Goal: Information Seeking & Learning: Check status

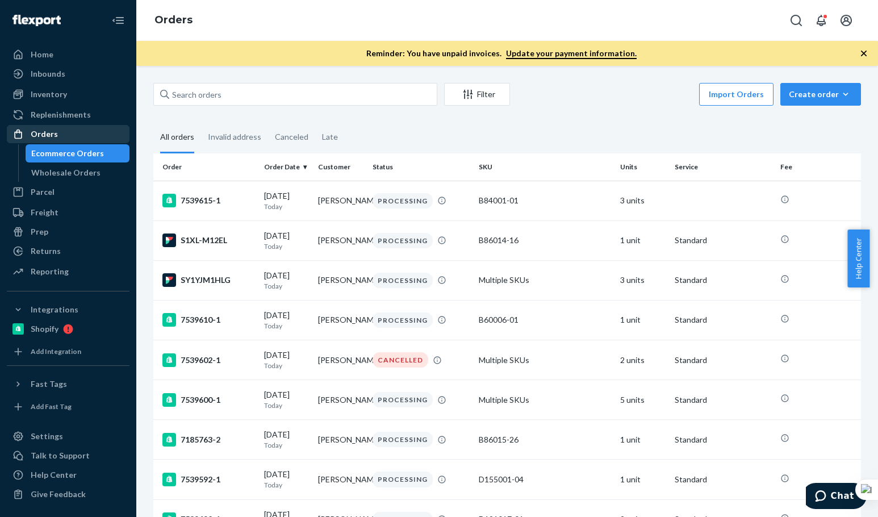
drag, startPoint x: 57, startPoint y: 103, endPoint x: 59, endPoint y: 127, distance: 24.0
click at [57, 103] on link "Inventory" at bounding box center [68, 94] width 123 height 18
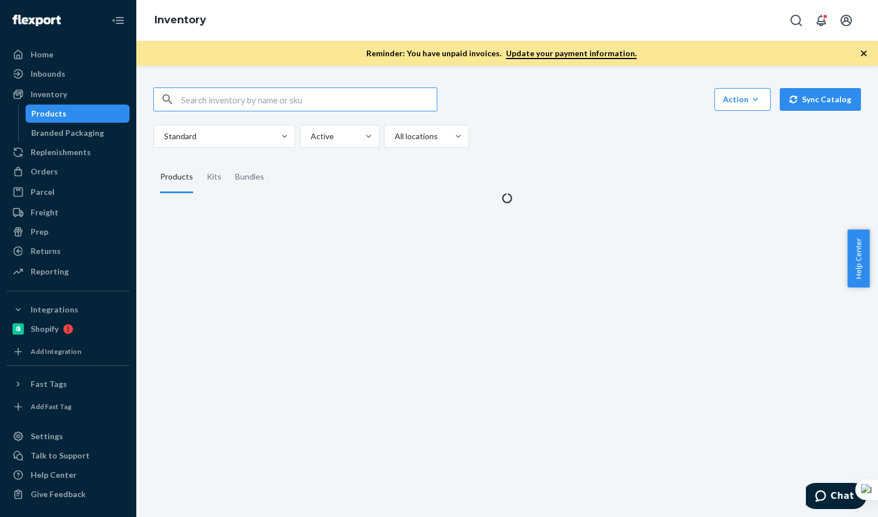
click at [229, 91] on input "text" at bounding box center [309, 99] width 256 height 23
click at [222, 95] on input "B86015-30" at bounding box center [309, 99] width 256 height 23
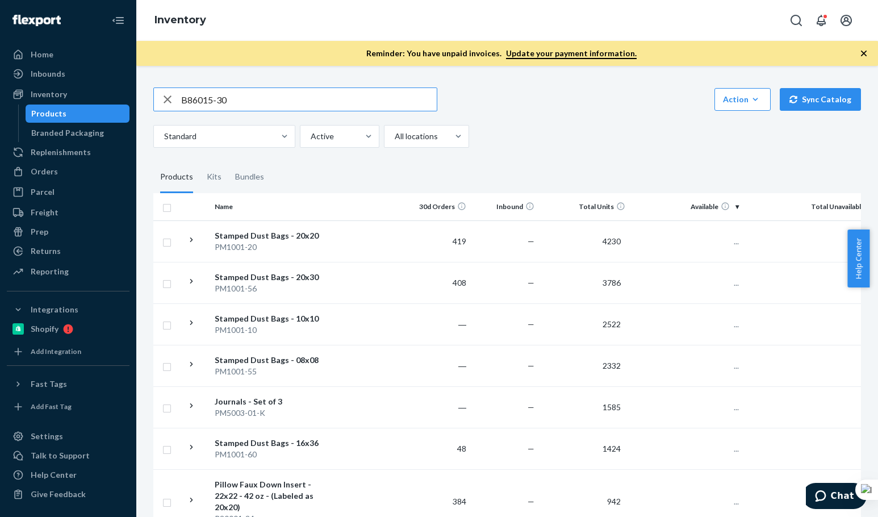
click at [222, 95] on input "B86015-30" at bounding box center [309, 99] width 256 height 23
click at [305, 92] on input "B86015-30" at bounding box center [309, 99] width 256 height 23
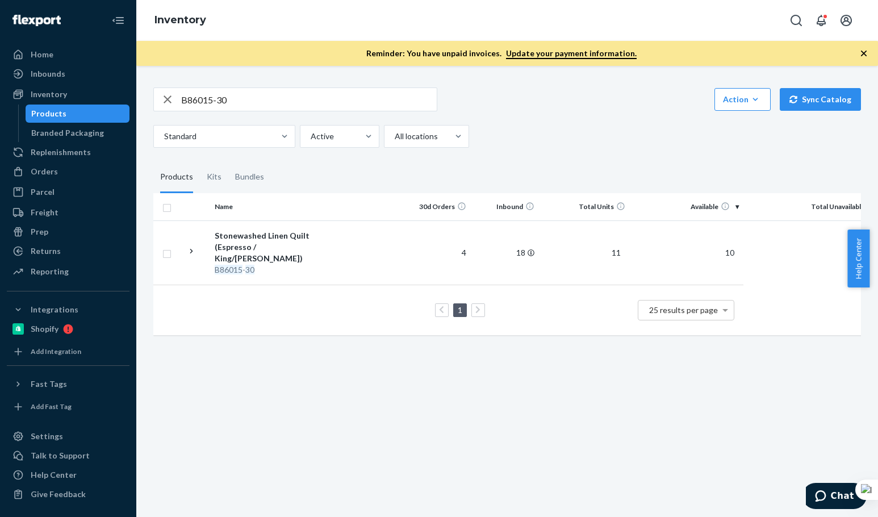
click at [639, 127] on div "Standard Active All locations" at bounding box center [502, 136] width 699 height 23
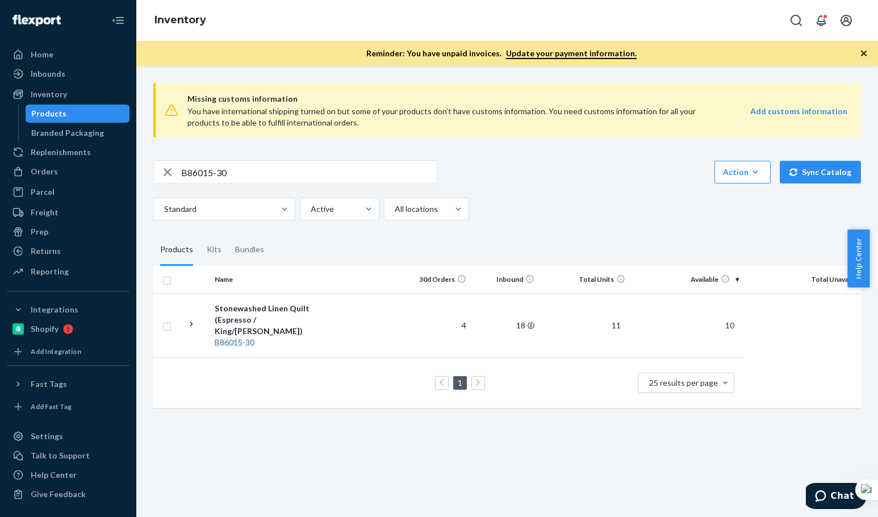
click at [539, 170] on div "B86015-30 Action Create product Create kit or bundle Bulk create products Bulk …" at bounding box center [507, 172] width 708 height 24
click at [318, 169] on input "B86015-30" at bounding box center [309, 172] width 256 height 23
paste input "08"
click at [318, 169] on input "B86015-08" at bounding box center [309, 172] width 256 height 23
type input "B86015-08"
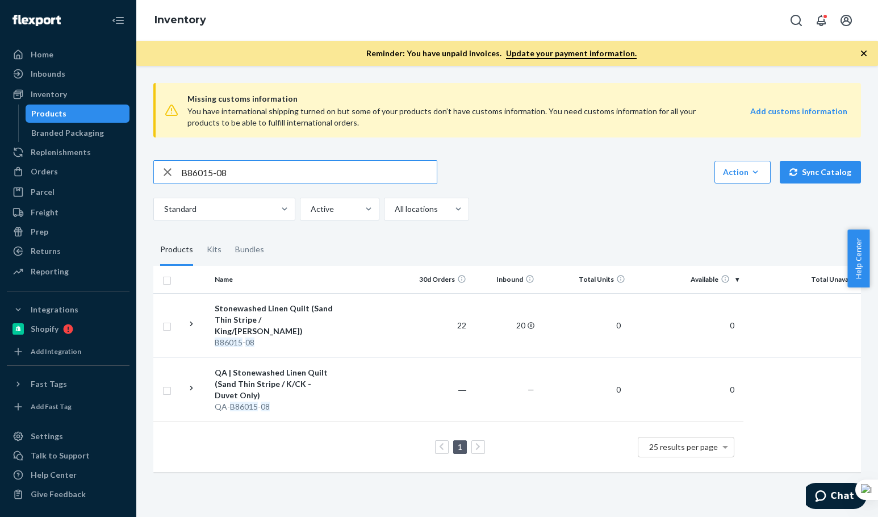
click at [259, 179] on input "B86015-08" at bounding box center [309, 172] width 256 height 23
click at [252, 177] on input "B86015-08" at bounding box center [309, 172] width 256 height 23
drag, startPoint x: 252, startPoint y: 177, endPoint x: 191, endPoint y: 157, distance: 64.0
click at [243, 173] on input "B86015-08" at bounding box center [309, 172] width 256 height 23
click at [180, 178] on div "button" at bounding box center [167, 172] width 27 height 23
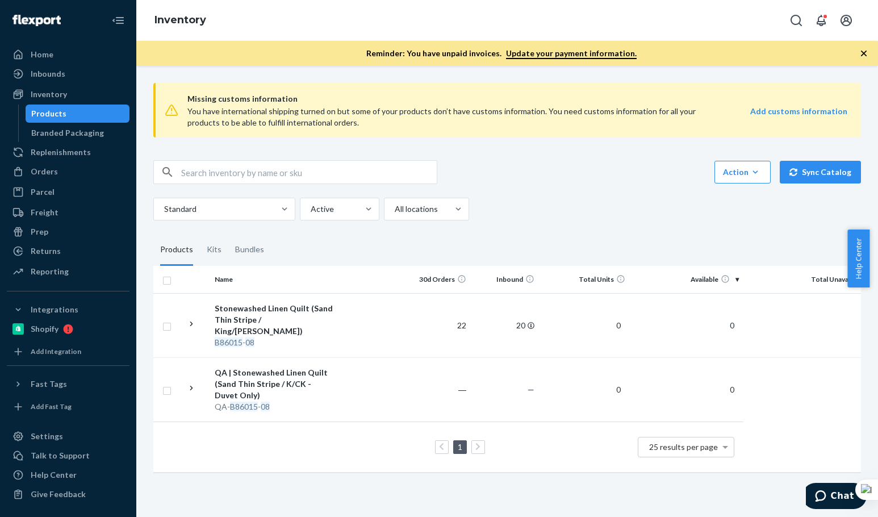
click at [627, 181] on div "Action Create product Create kit or bundle Bulk create products Bulk update pro…" at bounding box center [507, 172] width 708 height 24
click at [275, 164] on input "text" at bounding box center [309, 172] width 256 height 23
paste input "B86015-08"
click at [268, 176] on input "B86015-08" at bounding box center [309, 172] width 256 height 23
paste input "SKU B86010"
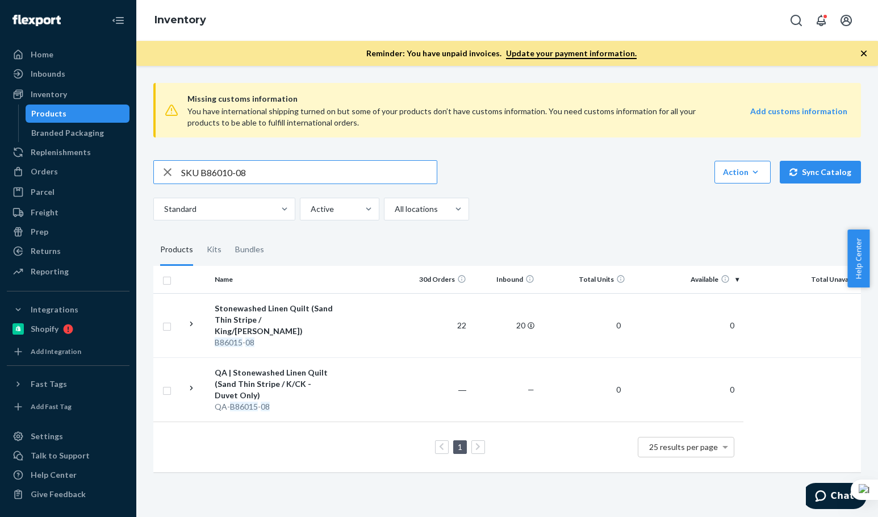
click at [267, 173] on input "SKU B86010-08" at bounding box center [309, 172] width 256 height 23
drag, startPoint x: 199, startPoint y: 170, endPoint x: 92, endPoint y: 169, distance: 107.4
click at [120, 167] on div "Home Inbounds Shipping Plans Problems Inventory Products Branded Packaging Repl…" at bounding box center [439, 258] width 878 height 517
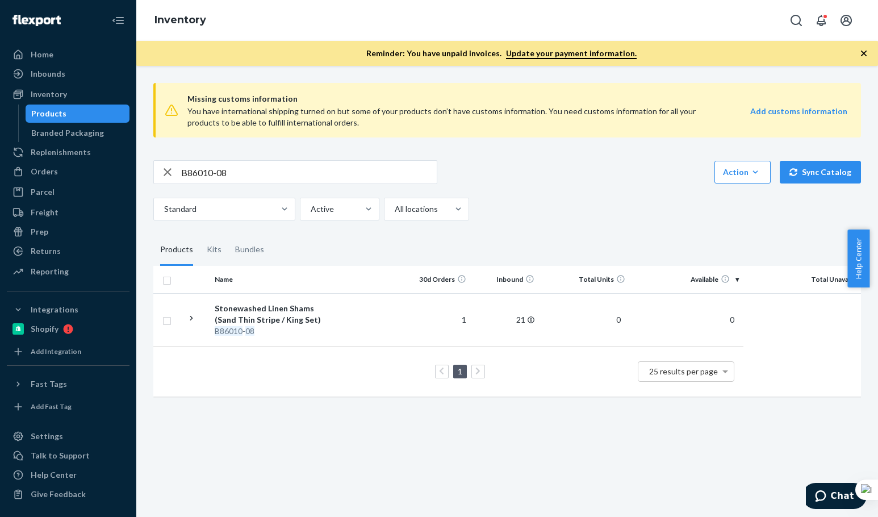
drag, startPoint x: 590, startPoint y: 164, endPoint x: 562, endPoint y: 172, distance: 29.0
click at [590, 164] on div "B86010-08 Action Create product Create kit or bundle Bulk create products Bulk …" at bounding box center [507, 172] width 708 height 24
drag, startPoint x: 253, startPoint y: 174, endPoint x: 138, endPoint y: 161, distance: 116.1
click at [139, 155] on div "Missing customs information You have international shipping turned on but some …" at bounding box center [507, 291] width 742 height 451
click at [280, 170] on input "B86010-08" at bounding box center [309, 172] width 256 height 23
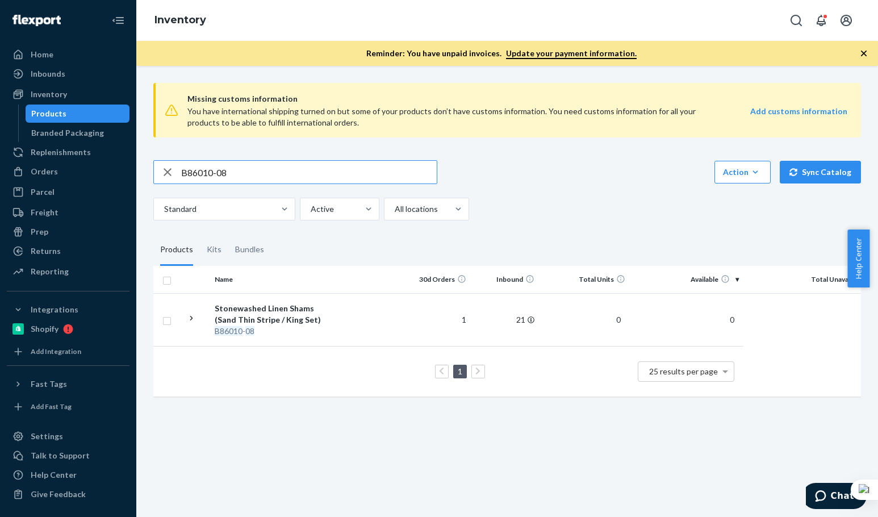
paste input "B86015-30"
click at [282, 169] on input "B86015-30" at bounding box center [309, 172] width 256 height 23
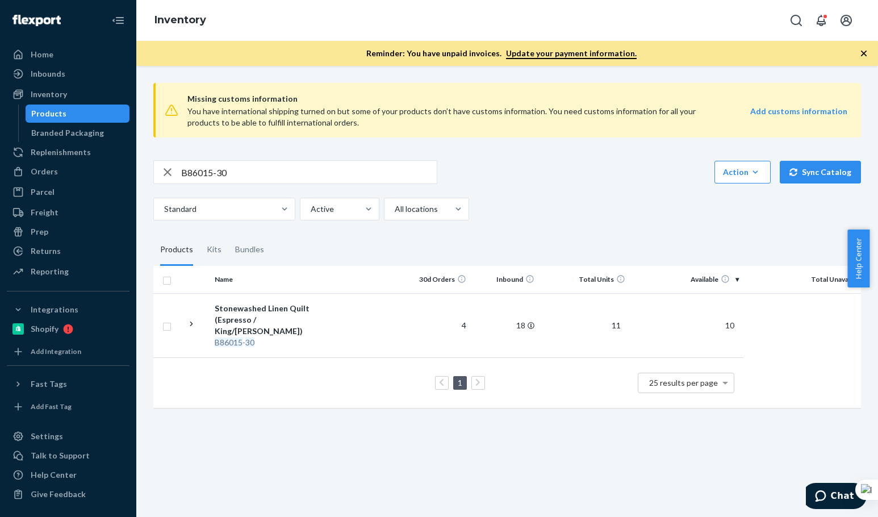
click at [544, 199] on div "Standard Active All locations" at bounding box center [502, 209] width 699 height 23
click at [270, 178] on input "B86015-30" at bounding box center [309, 172] width 256 height 23
paste input "02-05"
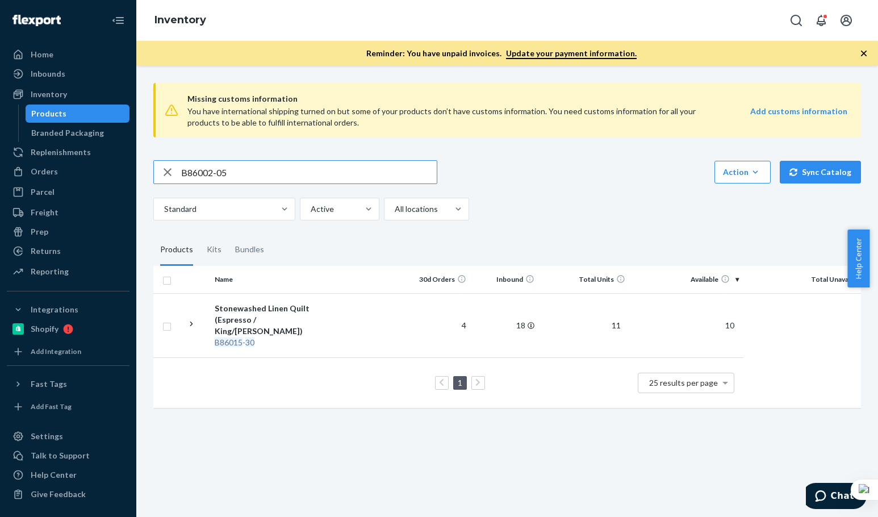
click at [270, 173] on input "B86002-05" at bounding box center [309, 172] width 256 height 23
type input "B86002-05"
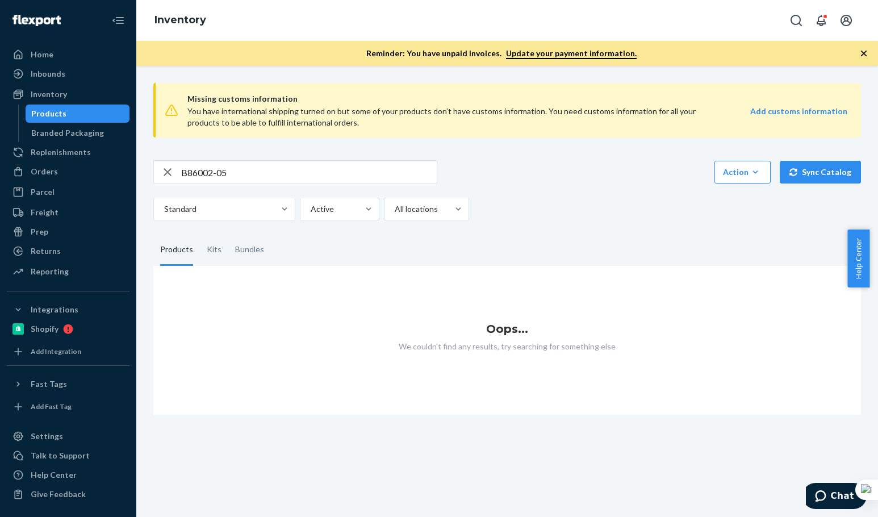
click at [613, 180] on div "B86002-05 Action Create product Create kit or bundle Bulk create products Bulk …" at bounding box center [507, 172] width 708 height 24
click at [253, 182] on input "B86002-05" at bounding box center [309, 172] width 256 height 23
click at [183, 171] on input "B86002-05" at bounding box center [309, 172] width 256 height 23
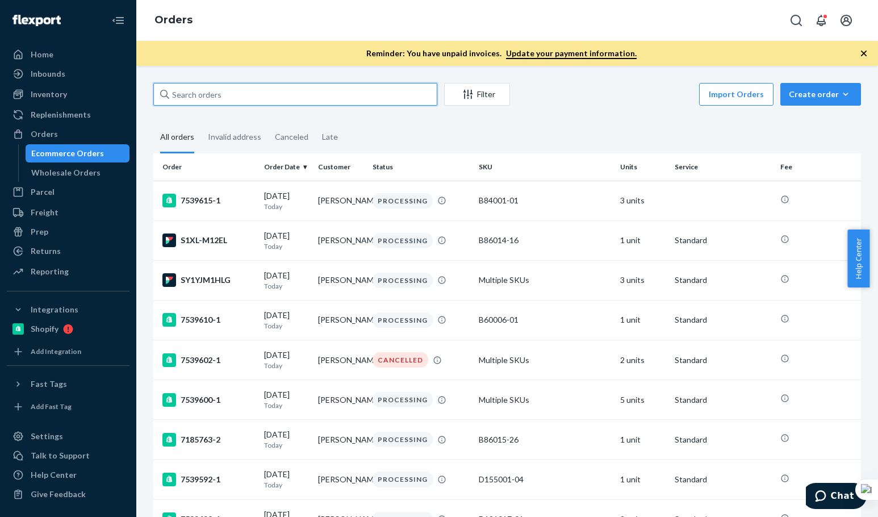
click at [255, 91] on input "text" at bounding box center [295, 94] width 284 height 23
paste input "Annie Monjar"
click at [255, 91] on input "Annie Monjar" at bounding box center [295, 94] width 284 height 23
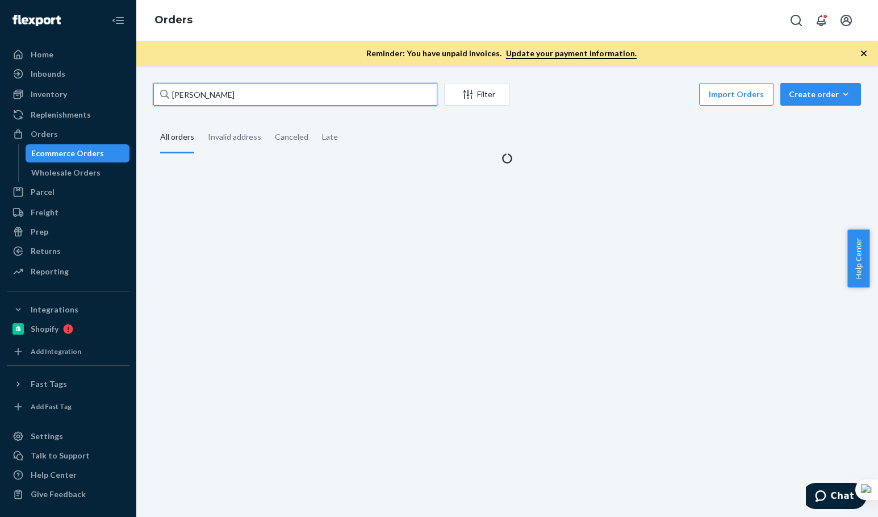
click at [255, 91] on input "Annie Monjar" at bounding box center [295, 94] width 284 height 23
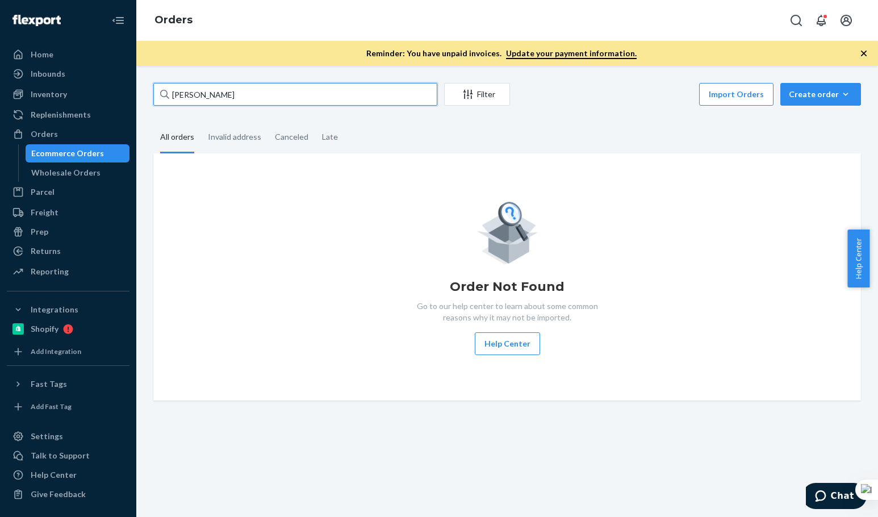
click at [249, 91] on input "Annie Monjar" at bounding box center [295, 94] width 284 height 23
paste input "Jarod Rhoda"
click at [247, 90] on input "Jarod Rhoda" at bounding box center [295, 94] width 284 height 23
type input "Jarod Rhoda"
click at [246, 90] on input "Jarod Rhoda" at bounding box center [295, 94] width 284 height 23
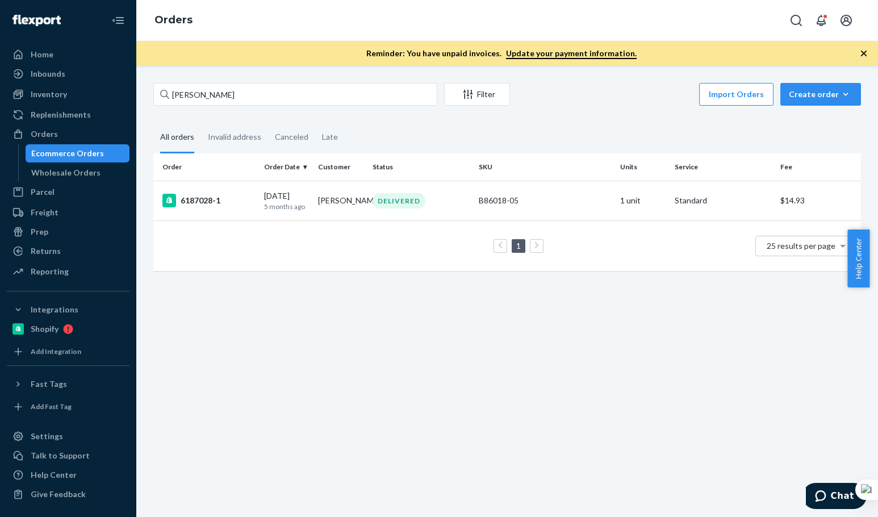
drag, startPoint x: 289, startPoint y: 354, endPoint x: 289, endPoint y: 326, distance: 27.8
click at [289, 348] on div "Jarod Rhoda Filter Import Orders Create order Ecommerce order Removal order All…" at bounding box center [507, 291] width 742 height 451
click at [256, 206] on td "6187028-1" at bounding box center [206, 201] width 106 height 40
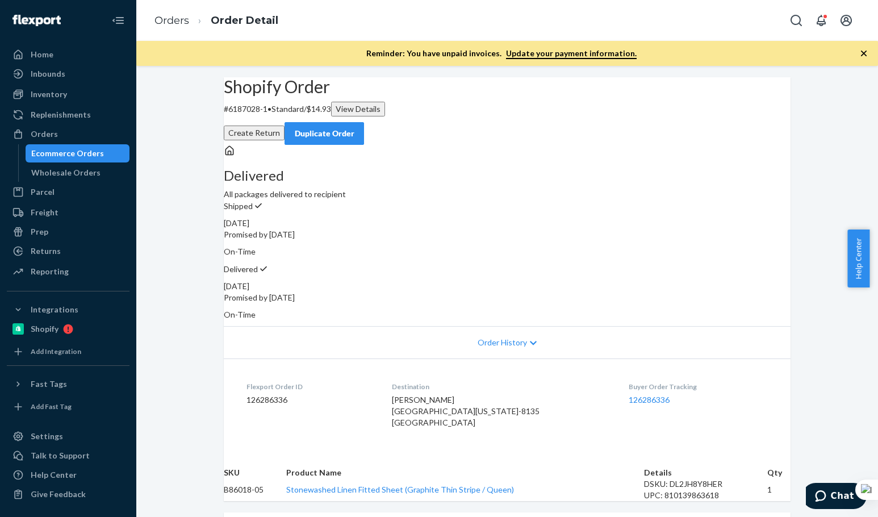
click at [209, 309] on div "Shopify Order # 6187028-1 • Standard / $14.93 View Details Create Return Duplic…" at bounding box center [507, 399] width 742 height 645
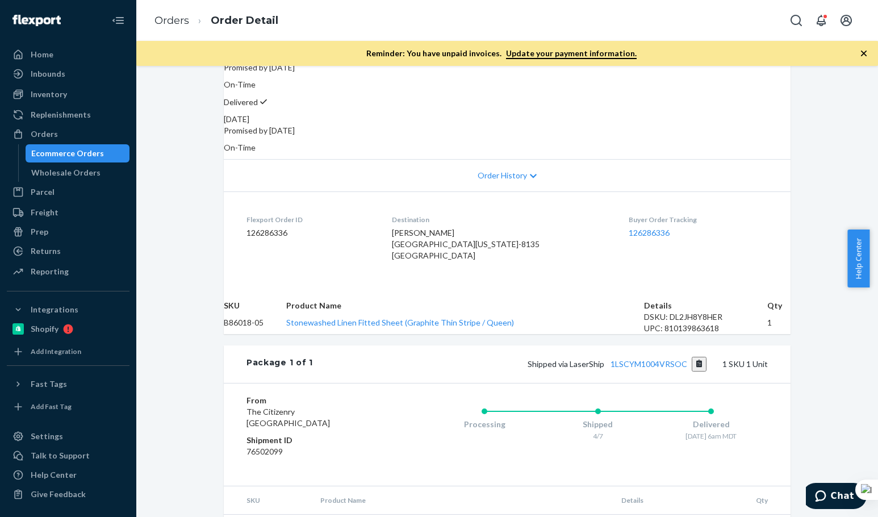
scroll to position [189, 0]
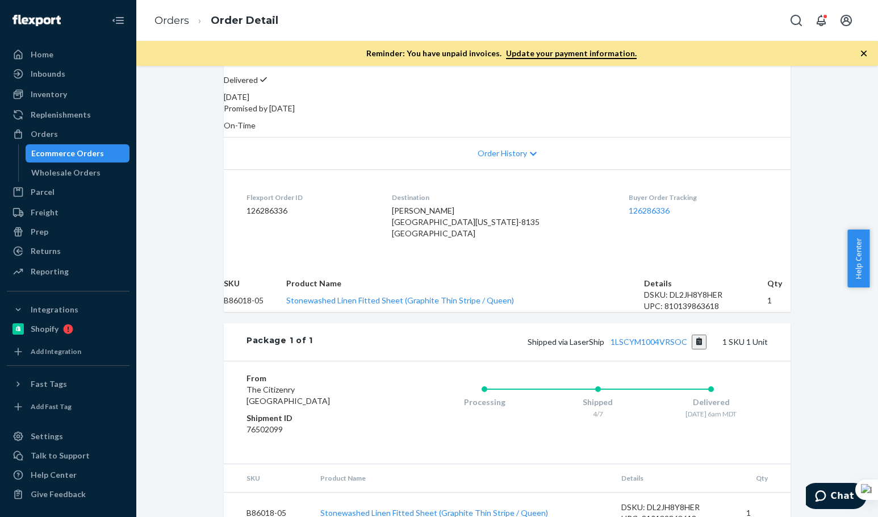
click at [784, 172] on dl "Flexport Order ID 126286336 Destination Jarod Rhoda 6106 Kingdom Vw Colorado Sp…" at bounding box center [507, 217] width 567 height 97
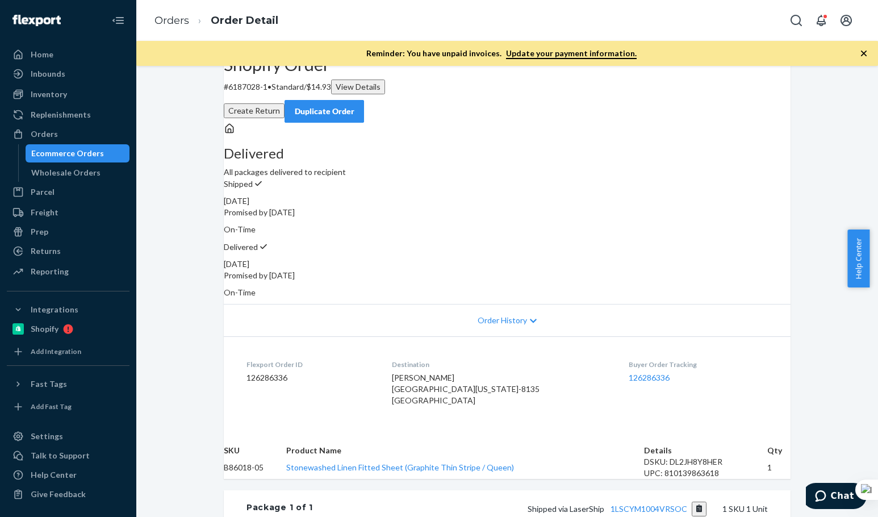
scroll to position [0, 0]
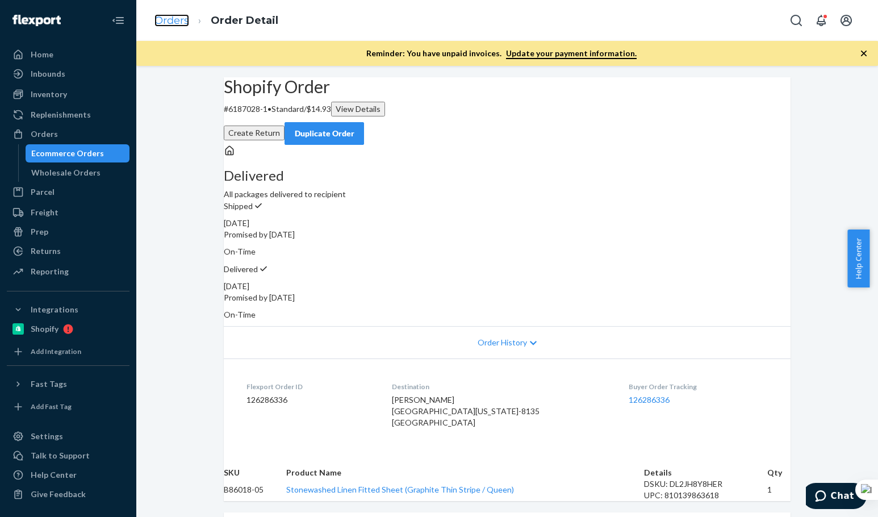
click at [177, 23] on link "Orders" at bounding box center [172, 20] width 35 height 13
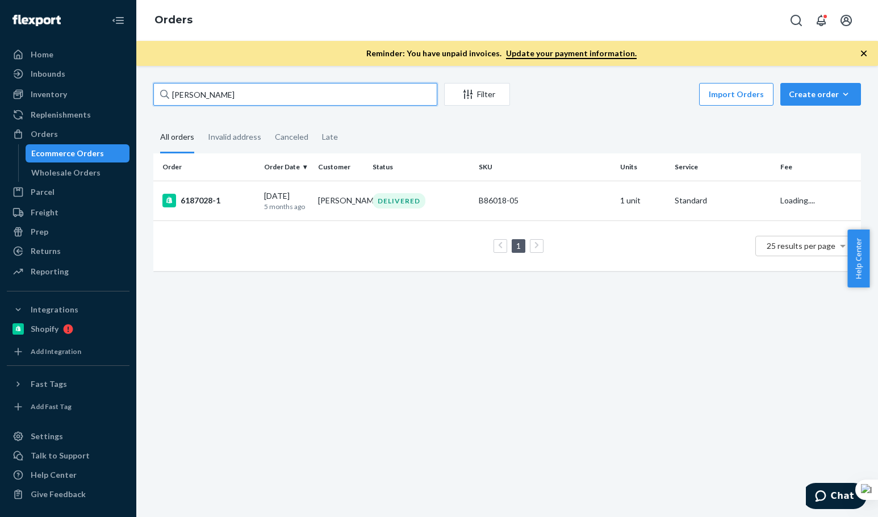
click at [209, 97] on input "Jarod Rhoda" at bounding box center [295, 94] width 284 height 23
paste input "137150921"
click at [209, 97] on input "137150921" at bounding box center [295, 94] width 284 height 23
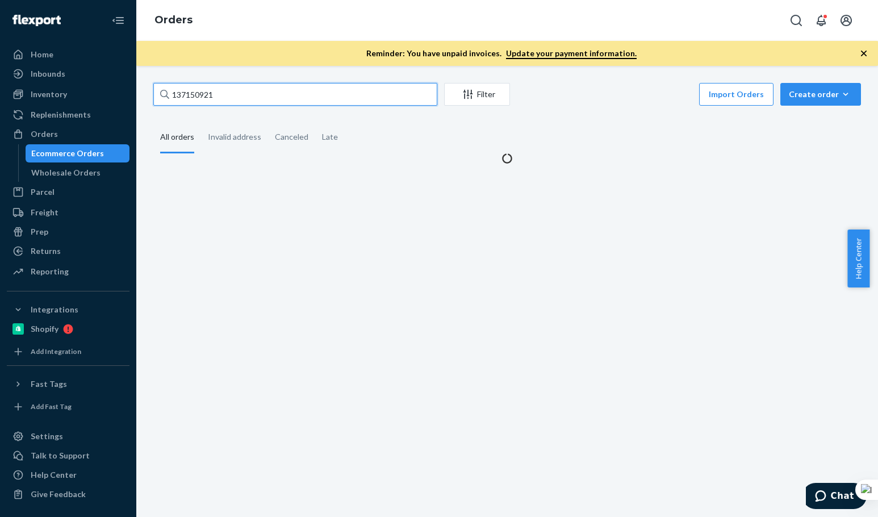
type input "137150921"
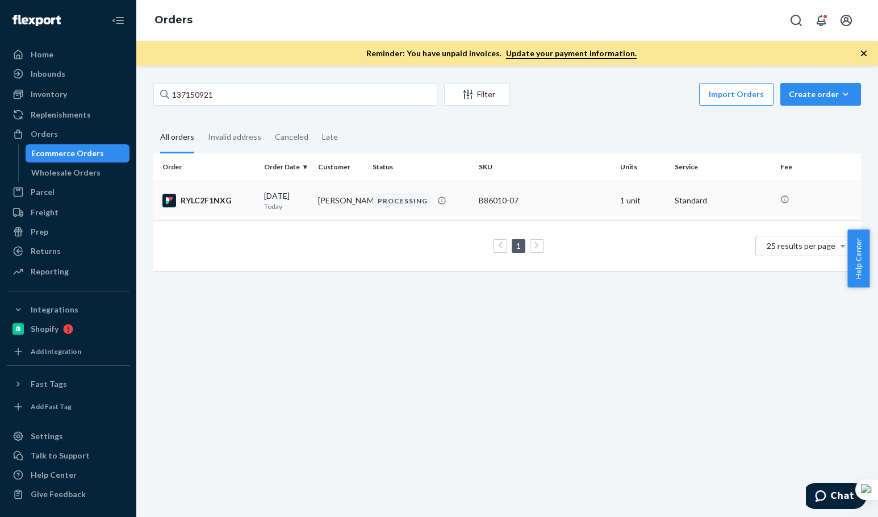
click at [239, 205] on div "RYLC2F1NXG" at bounding box center [209, 201] width 93 height 14
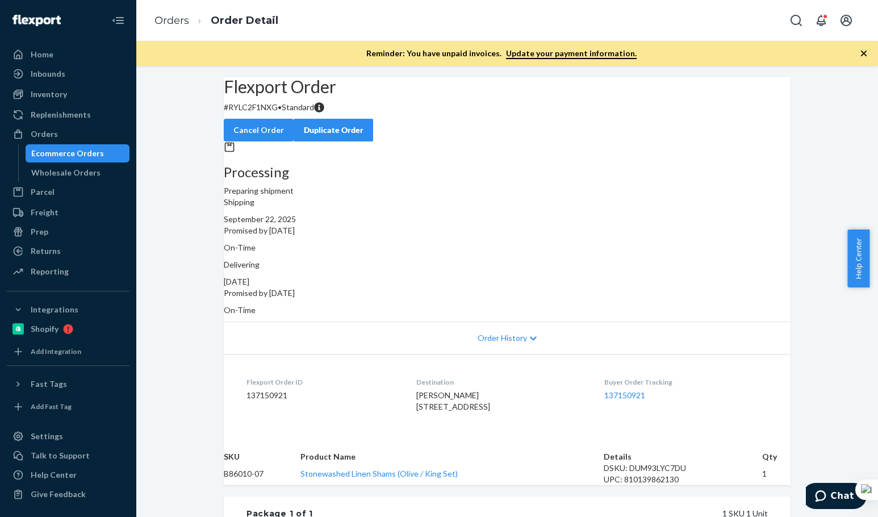
drag, startPoint x: 532, startPoint y: 113, endPoint x: 478, endPoint y: 272, distance: 168.0
click at [531, 114] on div "Flexport Order # RYLC2F1NXG • Standard Cancel Order Duplicate Order" at bounding box center [507, 109] width 567 height 64
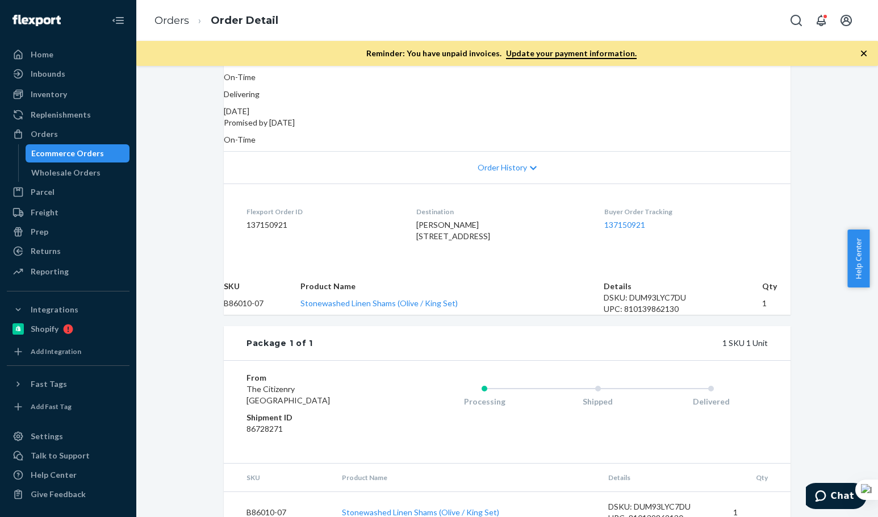
scroll to position [248, 0]
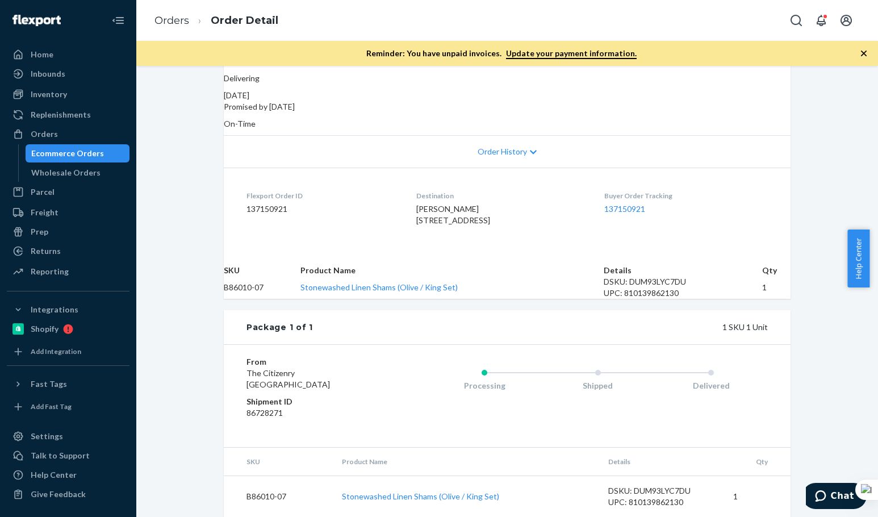
click at [509, 322] on div "1 SKU 1 Unit" at bounding box center [540, 327] width 455 height 11
click at [514, 310] on div "Package 1 of 1 1 SKU 1 Unit" at bounding box center [507, 327] width 567 height 34
click at [517, 310] on div "Package 1 of 1 1 SKU 1 Unit" at bounding box center [507, 327] width 567 height 34
click at [152, 16] on ol "Orders Order Detail" at bounding box center [216, 21] width 142 height 34
click at [171, 27] on li "Orders" at bounding box center [172, 21] width 35 height 15
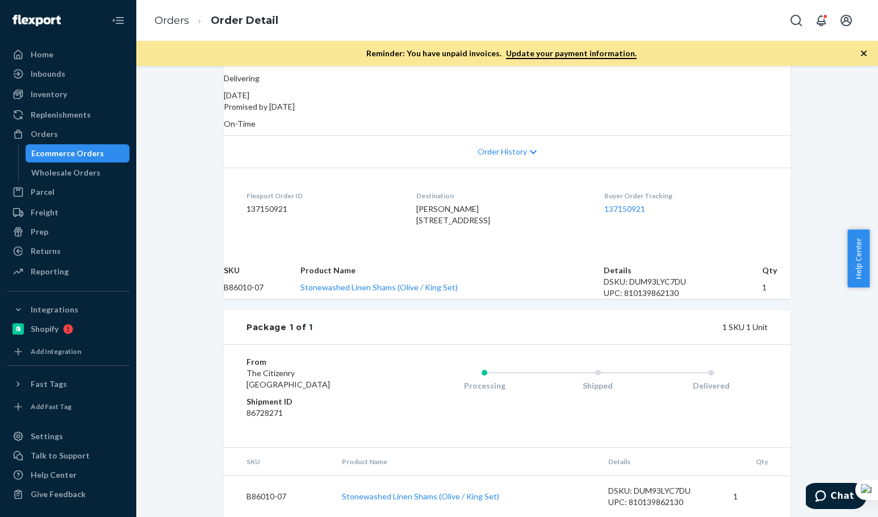
click at [191, 32] on ol "Orders Order Detail" at bounding box center [216, 21] width 142 height 34
click at [175, 19] on link "Orders" at bounding box center [172, 20] width 35 height 13
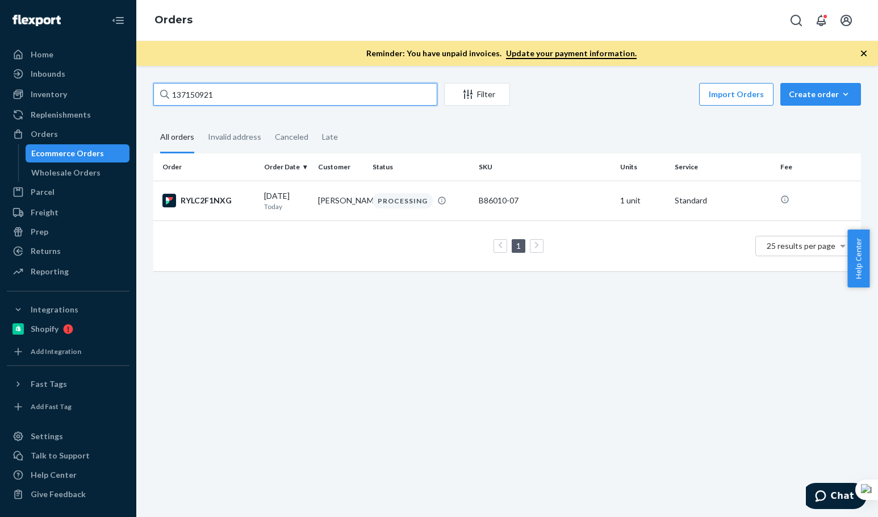
click at [266, 97] on input "137150921" at bounding box center [295, 94] width 284 height 23
paste input "Jenny Hermes"
click at [257, 93] on input "Jenny Hermes" at bounding box center [295, 94] width 284 height 23
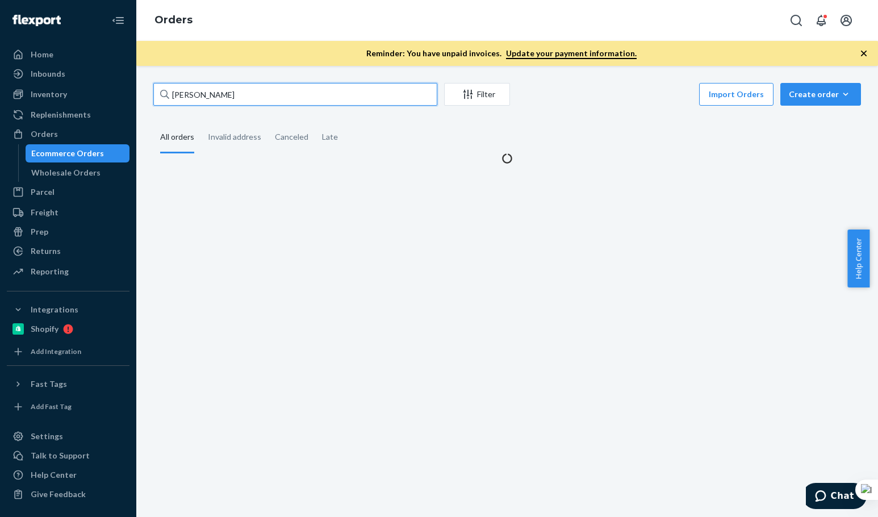
click at [257, 93] on input "Jenny Hermes" at bounding box center [295, 94] width 284 height 23
click at [259, 95] on input "Jenny Hermes" at bounding box center [295, 94] width 284 height 23
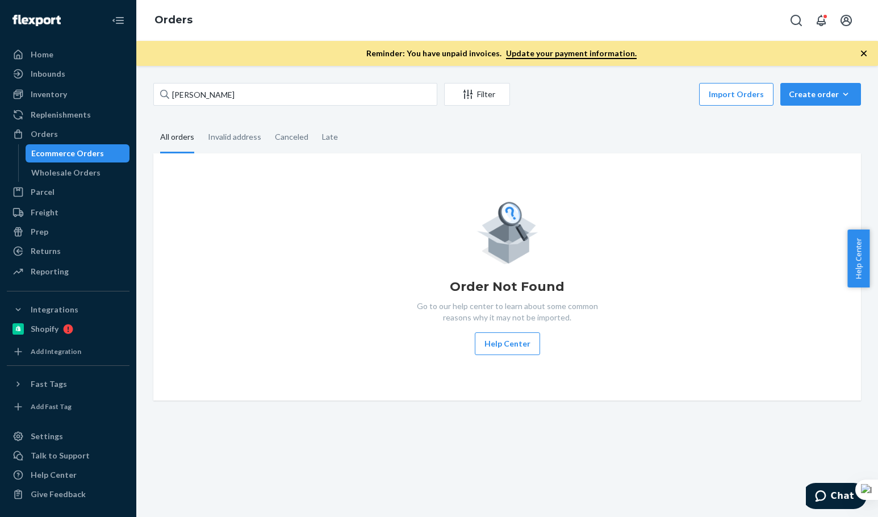
click at [242, 268] on div "Order Not Found Go to our help center to learn about some common reasons why it…" at bounding box center [508, 277] width 690 height 156
click at [232, 91] on input "Jenny Hermes" at bounding box center [295, 94] width 284 height 23
paste input "anna-sigga nicolazzi"
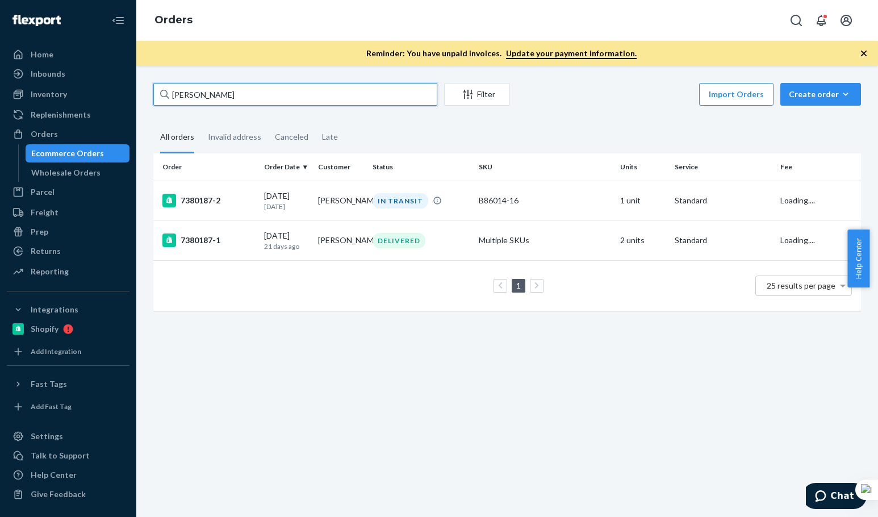
click at [281, 97] on input "anna-sigga nicolazzi" at bounding box center [295, 94] width 284 height 23
click at [327, 401] on div "anna-sigga nicolazzi Filter Import Orders Create order Ecommerce order Removal …" at bounding box center [507, 291] width 742 height 451
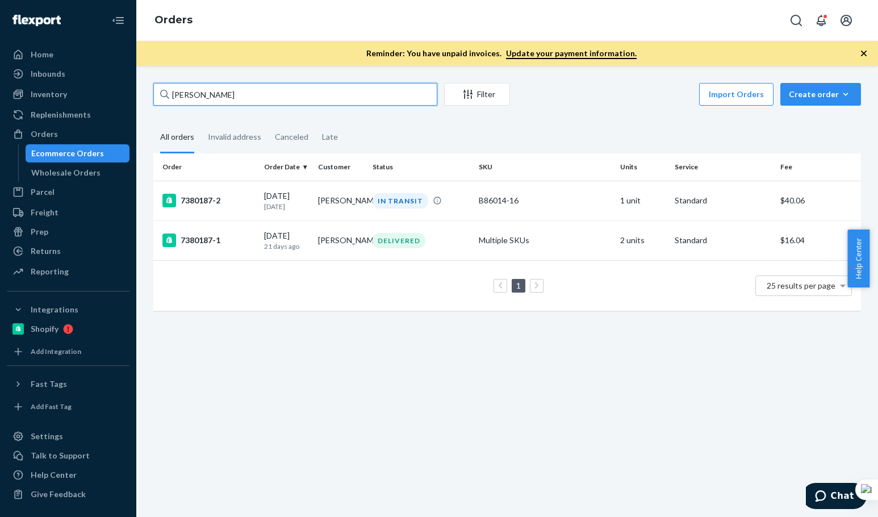
click at [249, 94] on input "anna-sigga nicolazzi" at bounding box center [295, 94] width 284 height 23
paste input "Elizabeth Bader"
click at [247, 96] on input "Elizabeth Bader" at bounding box center [295, 94] width 284 height 23
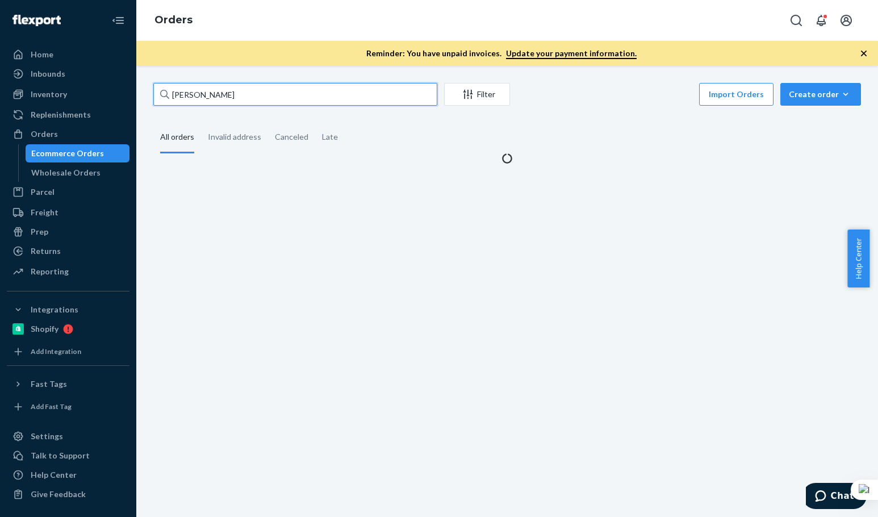
type input "Elizabeth Bader"
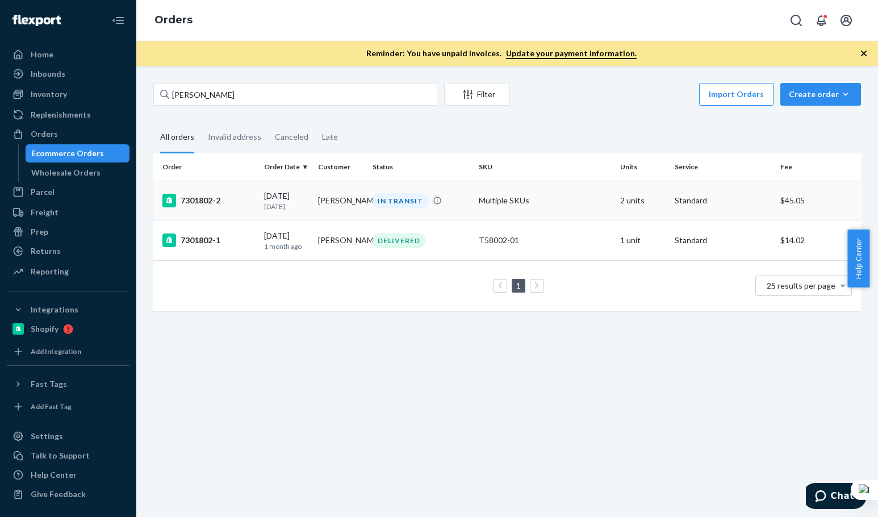
click at [253, 198] on td "7301802-2" at bounding box center [206, 201] width 106 height 40
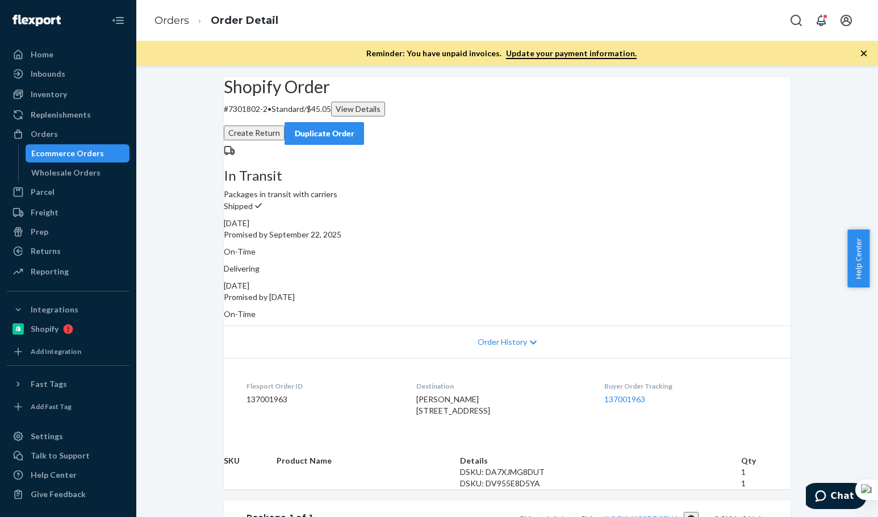
drag, startPoint x: 492, startPoint y: 141, endPoint x: 376, endPoint y: 2, distance: 180.4
click at [490, 138] on div "Shopify Order # 7301802-2 • Standard / $45.05 View Details Create Return Duplic…" at bounding box center [507, 111] width 567 height 68
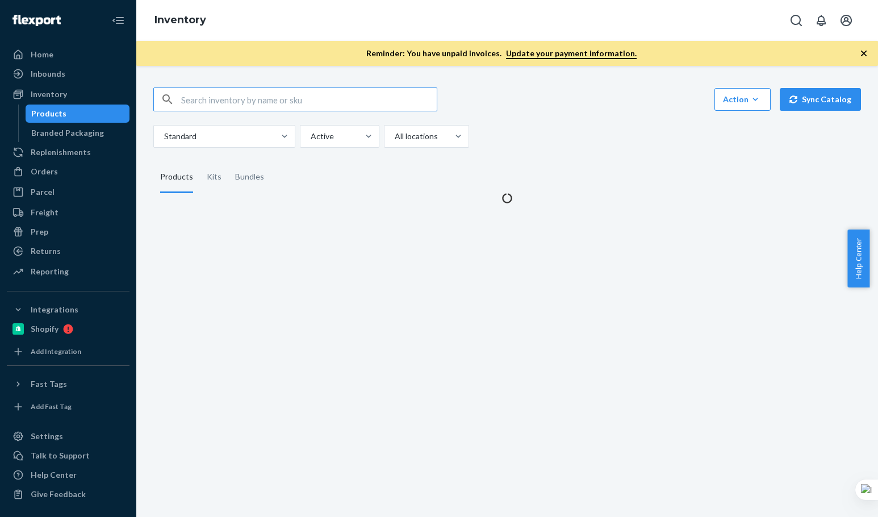
click at [266, 110] on input "text" at bounding box center [309, 99] width 256 height 23
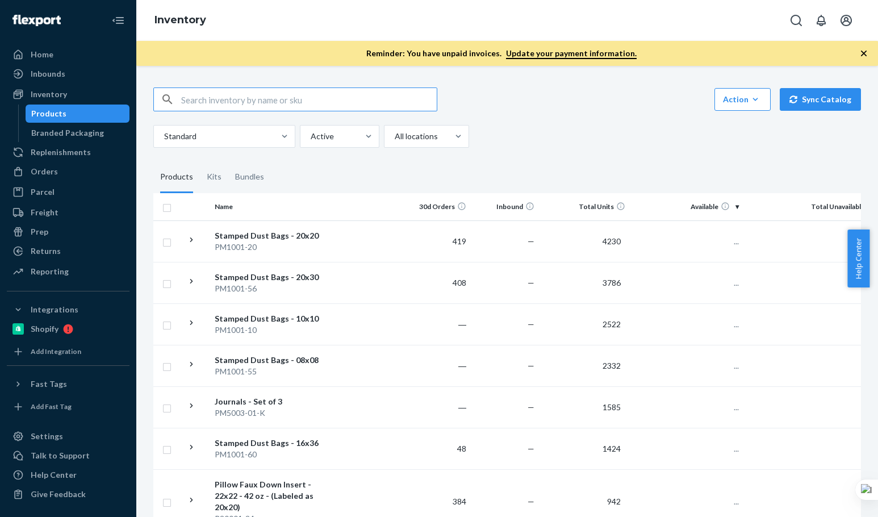
paste input "B86002-05"
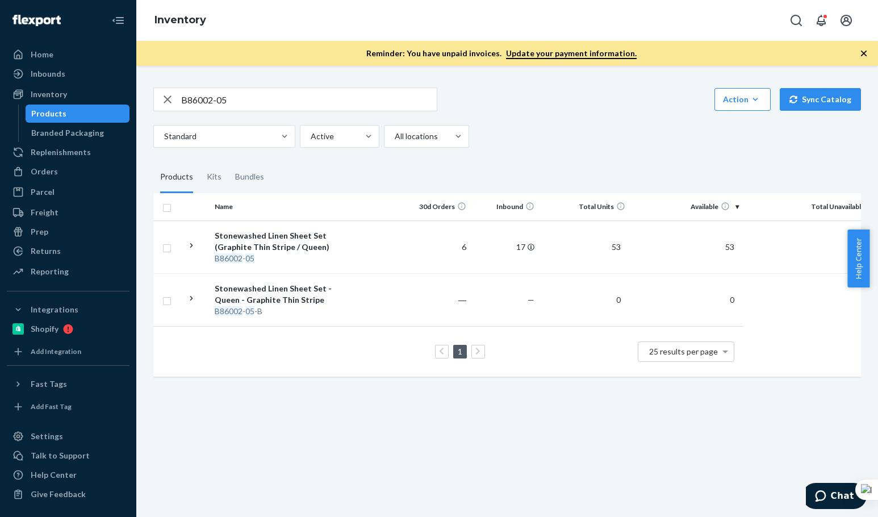
click at [597, 98] on div "B86002-05 Action Create product Create kit or bundle Bulk create products Bulk …" at bounding box center [507, 231] width 725 height 314
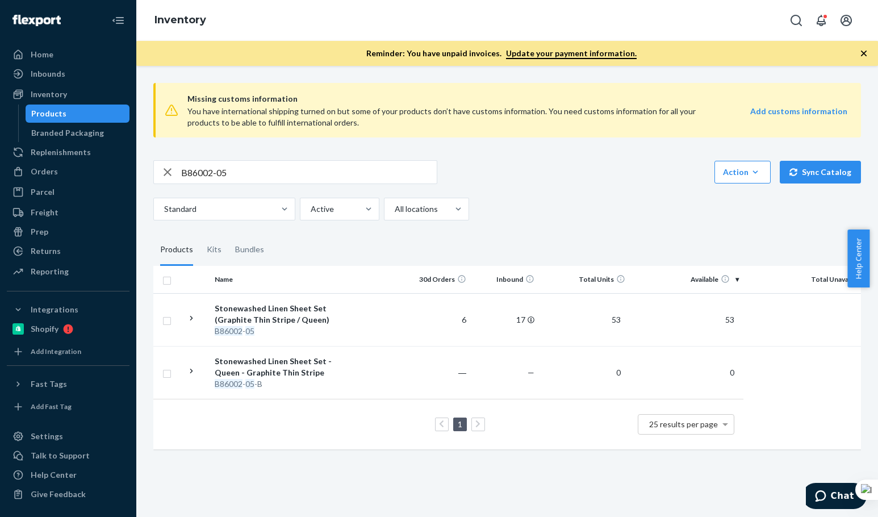
click at [595, 240] on fieldset "Products Kits Bundles" at bounding box center [507, 250] width 708 height 32
click at [598, 237] on div "Missing customs information You have international shipping turned on but some …" at bounding box center [507, 267] width 725 height 387
click at [601, 231] on div "Missing customs information You have international shipping turned on but some …" at bounding box center [507, 267] width 725 height 387
click at [584, 215] on div "Standard Active All locations" at bounding box center [502, 209] width 699 height 23
click at [320, 164] on input "B86002-05" at bounding box center [309, 172] width 256 height 23
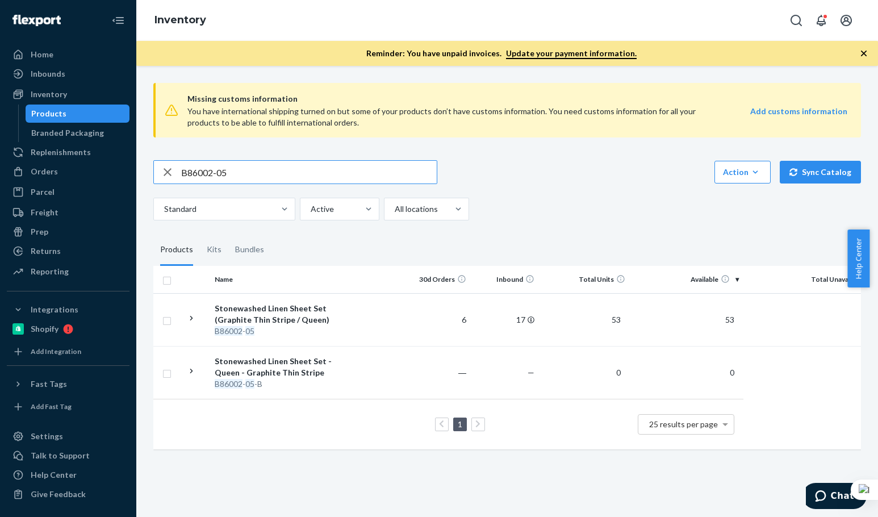
paste input "14-07"
click at [302, 171] on input "B86014-07" at bounding box center [309, 172] width 256 height 23
click at [302, 172] on input "B86014-07" at bounding box center [309, 172] width 256 height 23
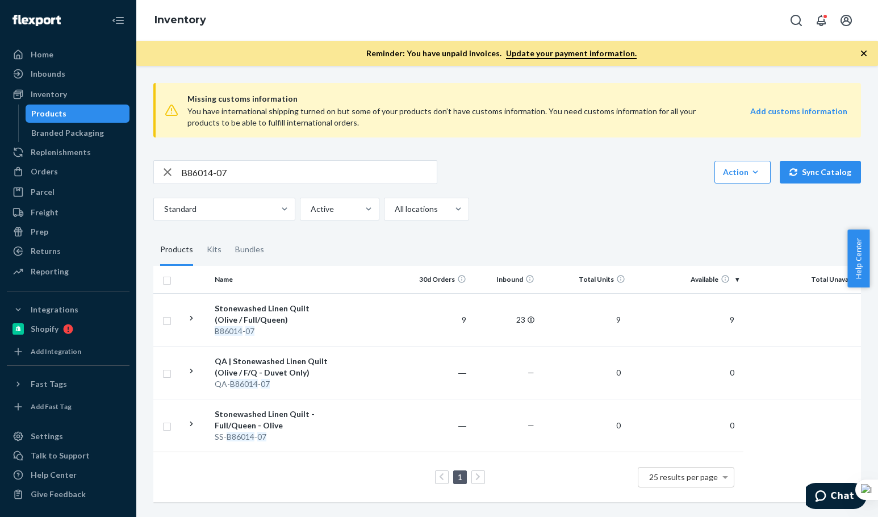
click at [244, 160] on div "B86014-07" at bounding box center [295, 172] width 284 height 24
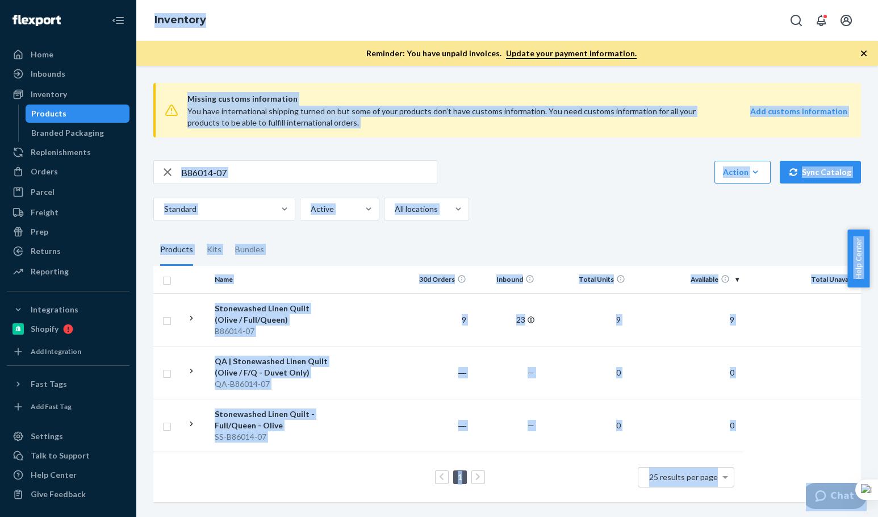
click at [239, 168] on input "B86014-07" at bounding box center [309, 172] width 256 height 23
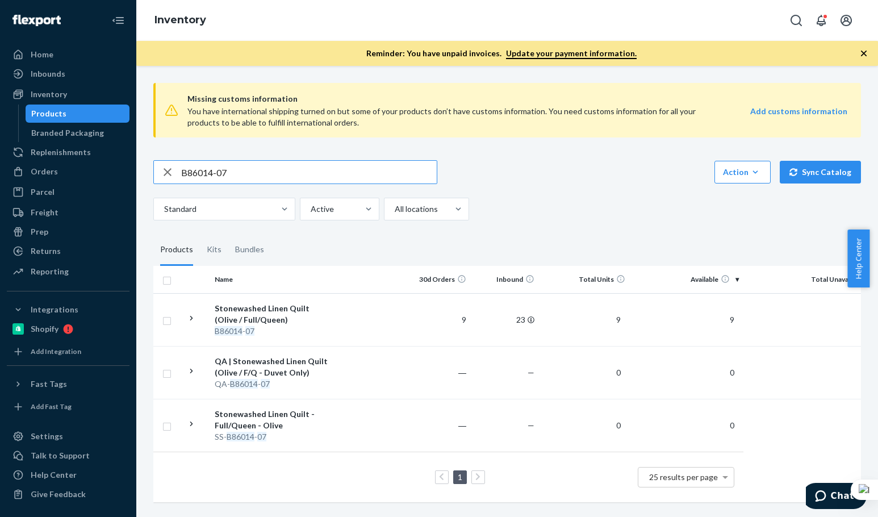
paste input "102-16-K2"
click at [239, 173] on input "B86102-16-K2" at bounding box center [309, 172] width 256 height 23
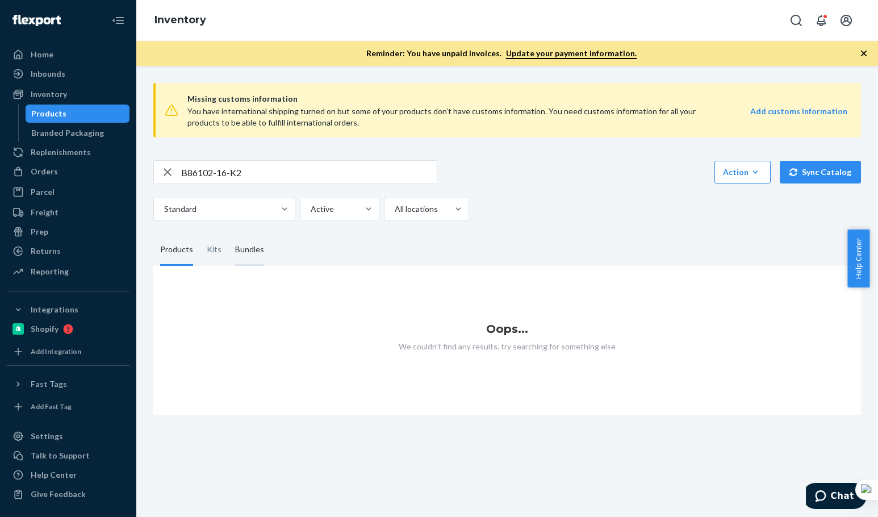
click at [244, 245] on div "Bundles" at bounding box center [249, 250] width 29 height 32
click at [228, 234] on input "Bundles" at bounding box center [228, 234] width 0 height 0
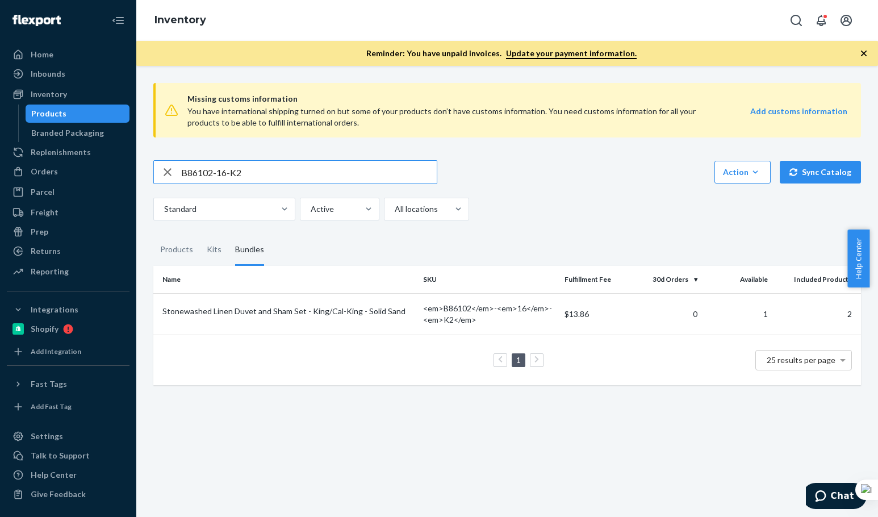
click at [262, 165] on input "B86102-16-K2" at bounding box center [309, 172] width 256 height 23
paste input "F137001-01"
type input "F137001-01"
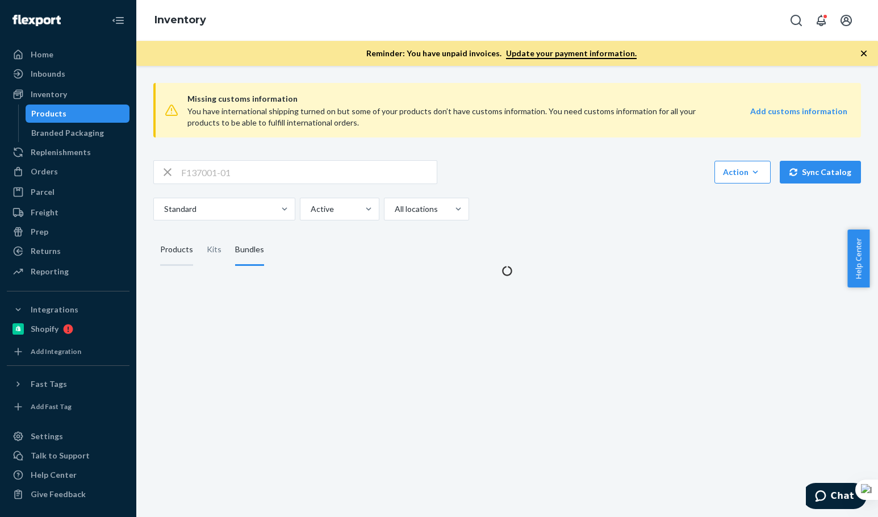
click at [178, 251] on div "Products" at bounding box center [176, 250] width 33 height 32
click at [153, 234] on input "Products" at bounding box center [153, 234] width 0 height 0
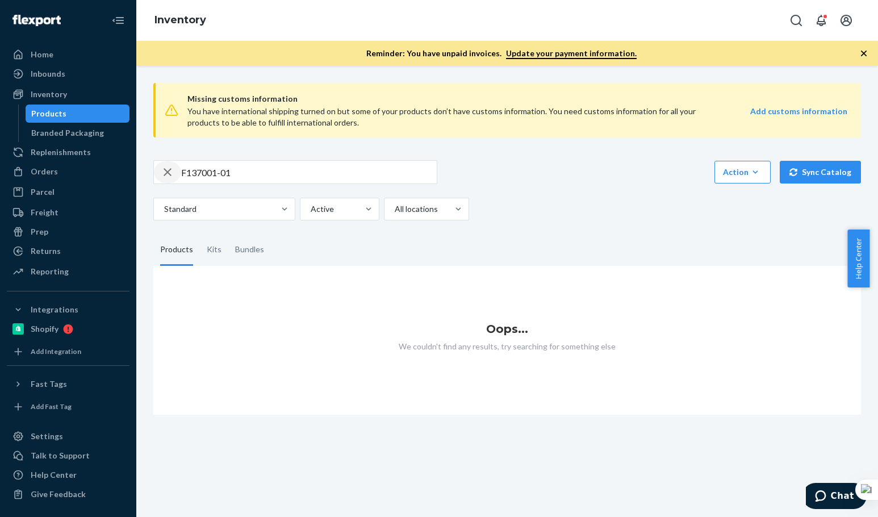
click at [176, 173] on div "button" at bounding box center [167, 172] width 27 height 23
click at [186, 170] on input "text" at bounding box center [309, 172] width 256 height 23
click at [186, 169] on input "text" at bounding box center [309, 172] width 256 height 23
click at [187, 166] on input "text" at bounding box center [309, 172] width 256 height 23
paste input "F137001-01"
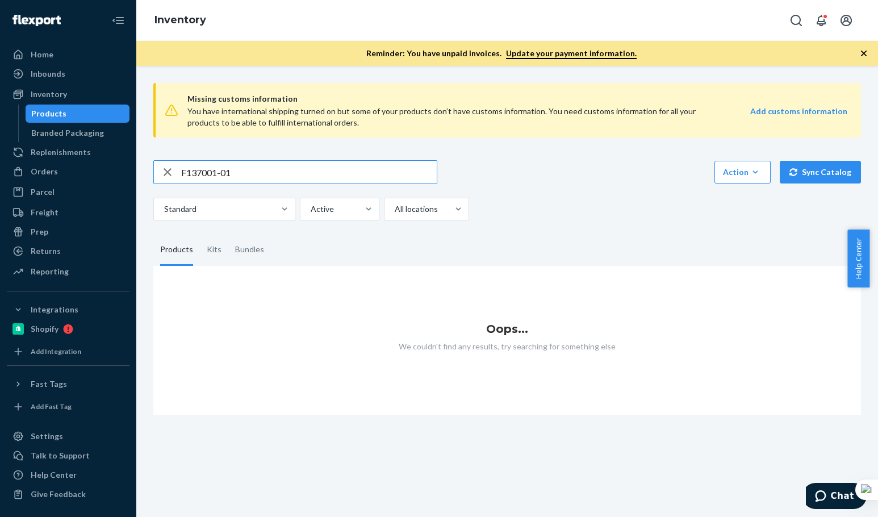
click at [185, 174] on input "F137001-01" at bounding box center [309, 172] width 256 height 23
type input "F137001-01"
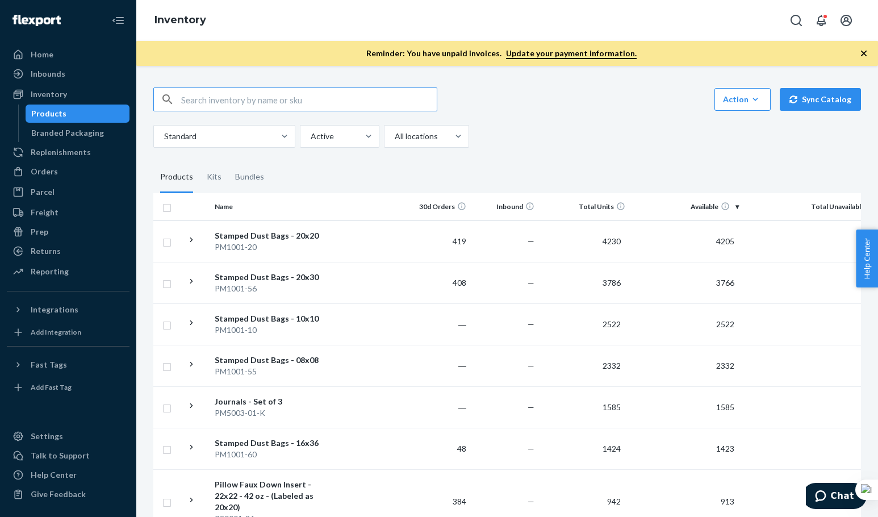
click at [345, 103] on input "text" at bounding box center [309, 99] width 256 height 23
paste input "Penida Wicker Bench"
click at [344, 103] on input "Penida Wicker Bench" at bounding box center [309, 99] width 256 height 23
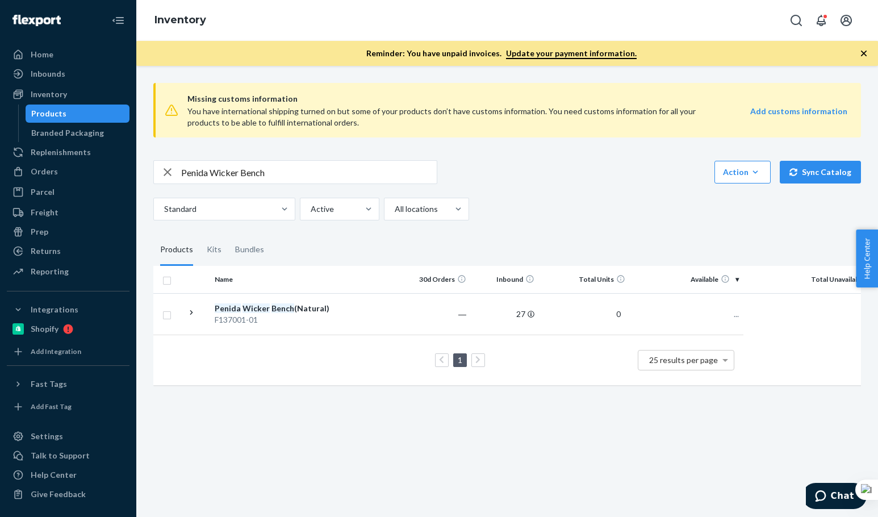
click at [574, 205] on div "Standard Active All locations" at bounding box center [502, 209] width 699 height 23
click at [260, 173] on input "Penida Wicker Bench" at bounding box center [309, 172] width 256 height 23
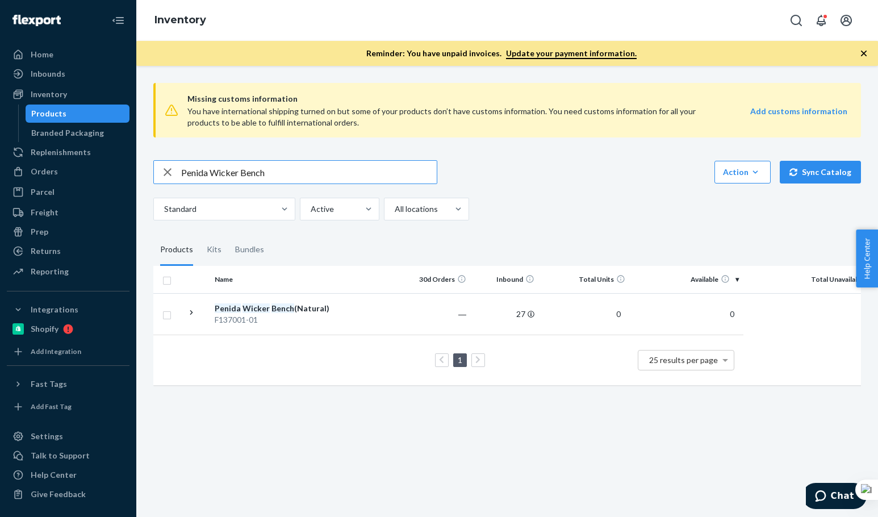
paste input "SKU F137001-01"
click at [257, 173] on input "SKU F137001-01" at bounding box center [309, 172] width 256 height 23
drag, startPoint x: 202, startPoint y: 168, endPoint x: 118, endPoint y: 156, distance: 84.9
click at [118, 156] on div "Home Inbounds Shipping Plans Problems Inventory Products Branded Packaging Repl…" at bounding box center [439, 258] width 878 height 517
type input "F137001-01"
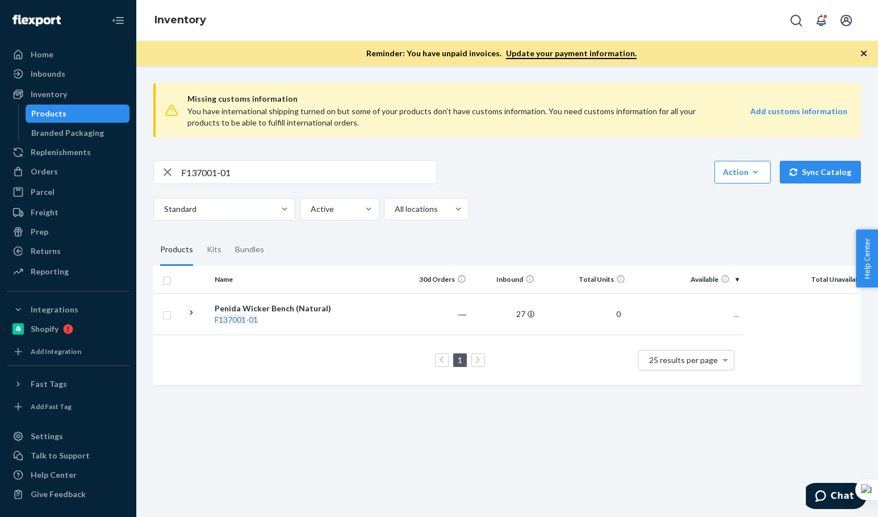
click at [542, 201] on div "Standard Active All locations" at bounding box center [502, 209] width 699 height 23
click at [543, 199] on div "Standard Active All locations" at bounding box center [502, 209] width 699 height 23
drag, startPoint x: 577, startPoint y: 205, endPoint x: 295, endPoint y: 93, distance: 303.5
click at [574, 206] on div "Standard Active All locations" at bounding box center [502, 209] width 699 height 23
click at [246, 179] on input "F137001-01" at bounding box center [309, 172] width 256 height 23
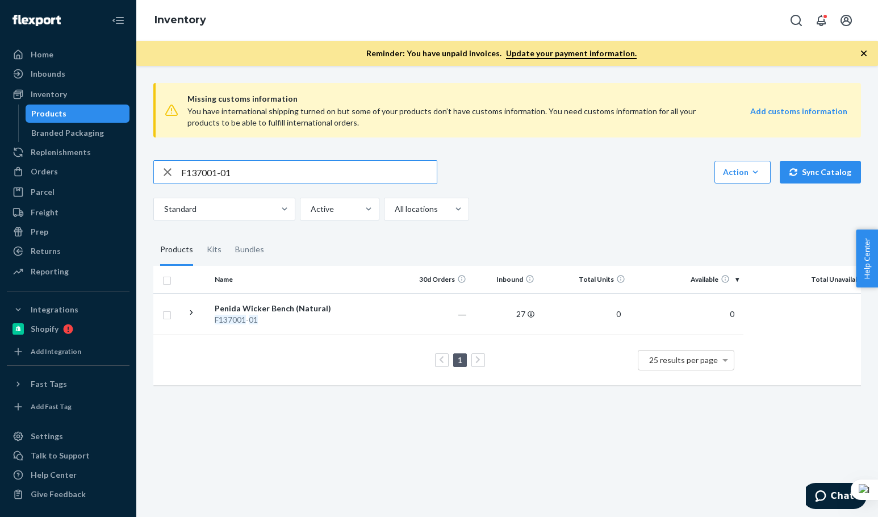
paste input "B86015-05"
click at [247, 174] on input "B86015-05" at bounding box center [309, 172] width 256 height 23
type input "B86015-05"
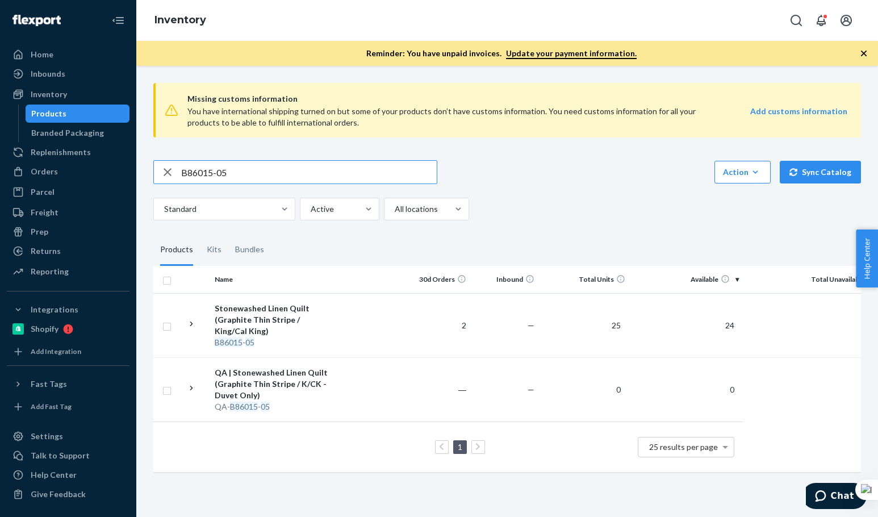
click at [257, 174] on input "B86015-05" at bounding box center [309, 172] width 256 height 23
click at [241, 169] on input "B86015-05" at bounding box center [309, 172] width 256 height 23
